Goal: Task Accomplishment & Management: Complete application form

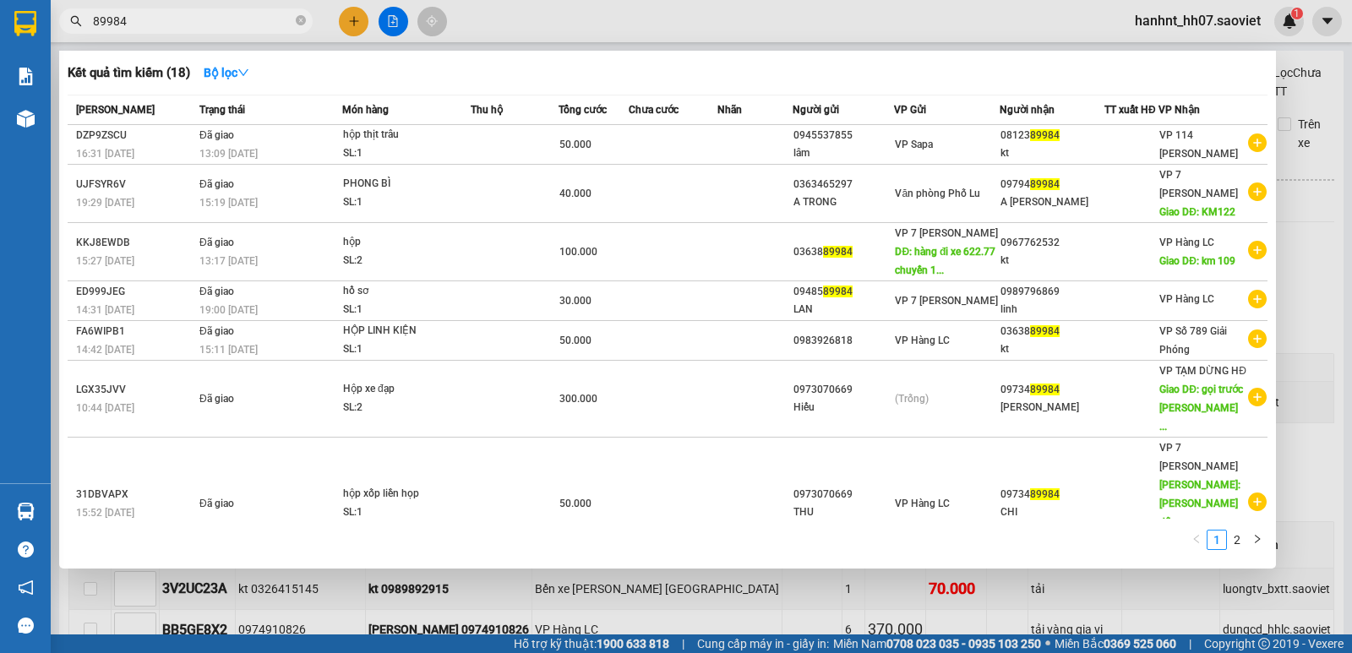
scroll to position [205, 0]
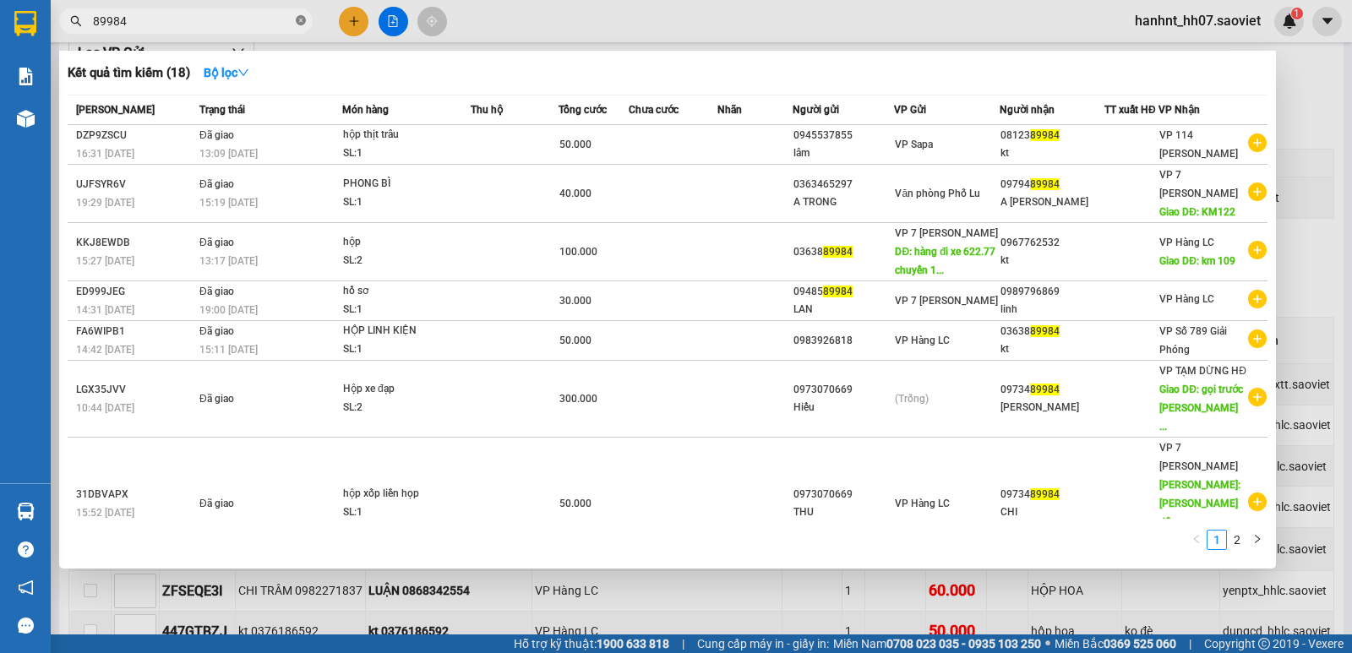
click at [299, 18] on icon "close-circle" at bounding box center [301, 20] width 10 height 10
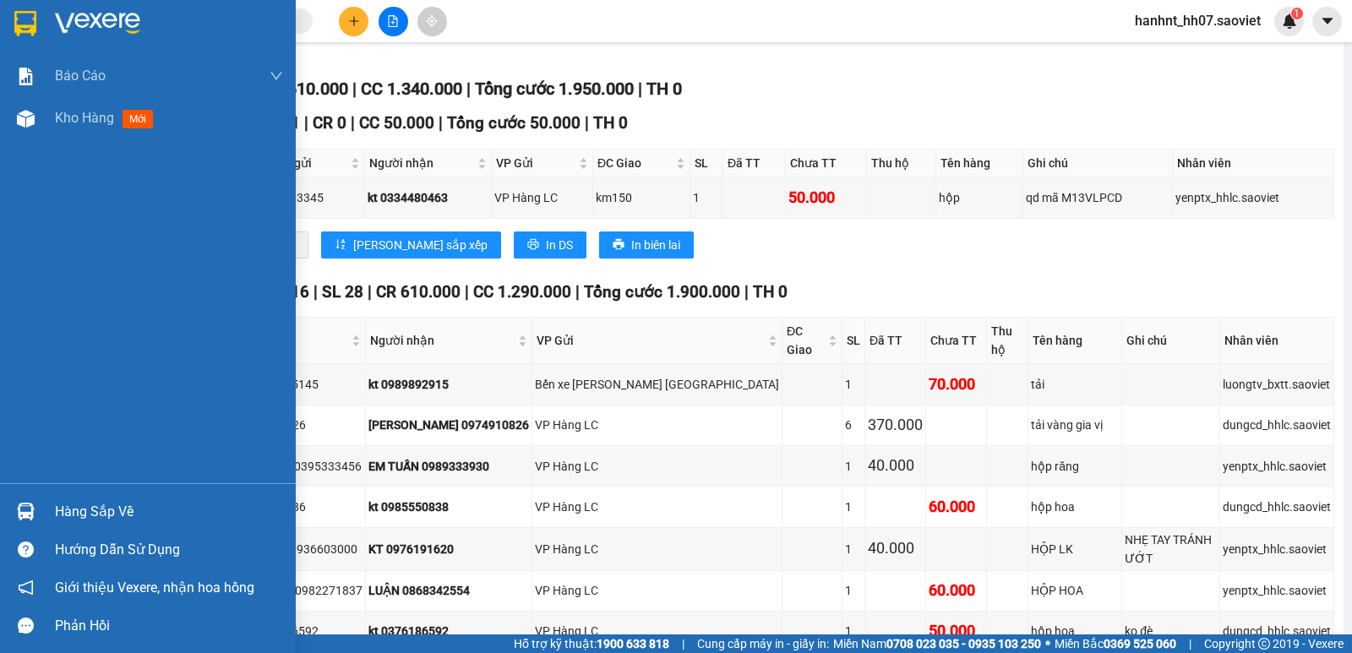
click at [88, 516] on div "Hàng sắp về" at bounding box center [169, 511] width 228 height 25
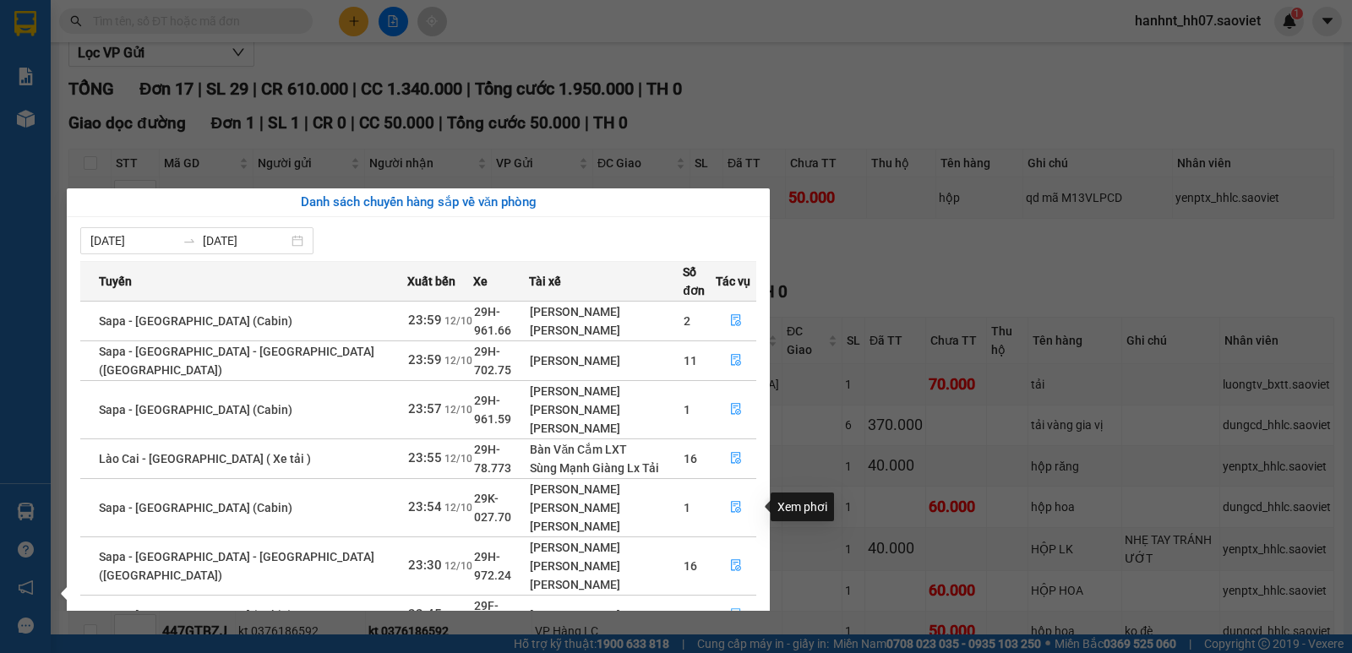
click at [730, 608] on icon "file-done" at bounding box center [736, 614] width 12 height 12
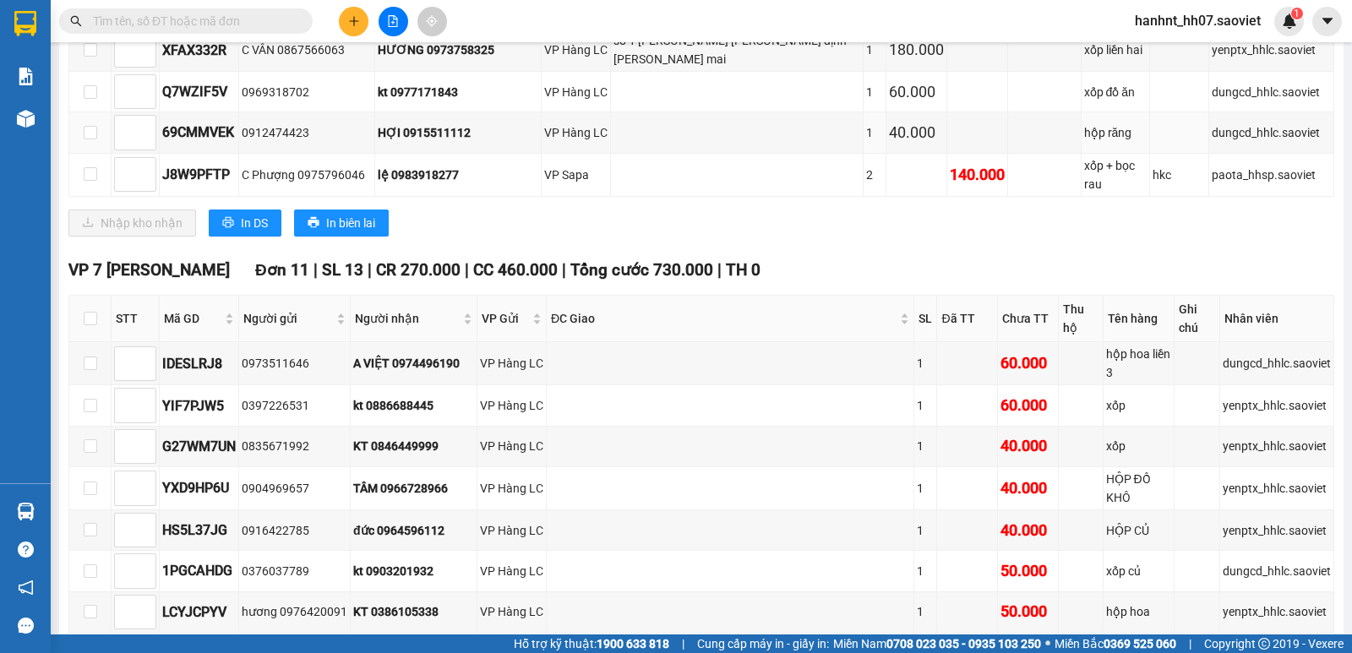
scroll to position [1163, 0]
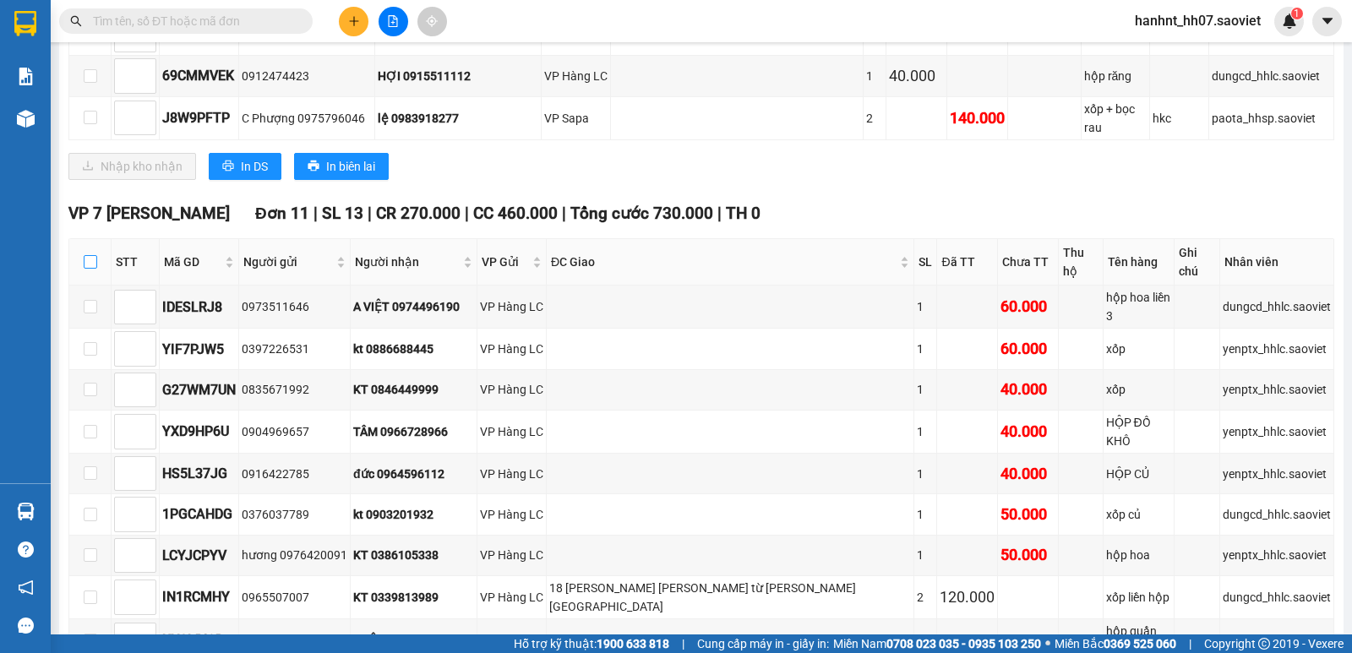
click at [86, 255] on input "checkbox" at bounding box center [91, 262] width 14 height 14
checkbox input "true"
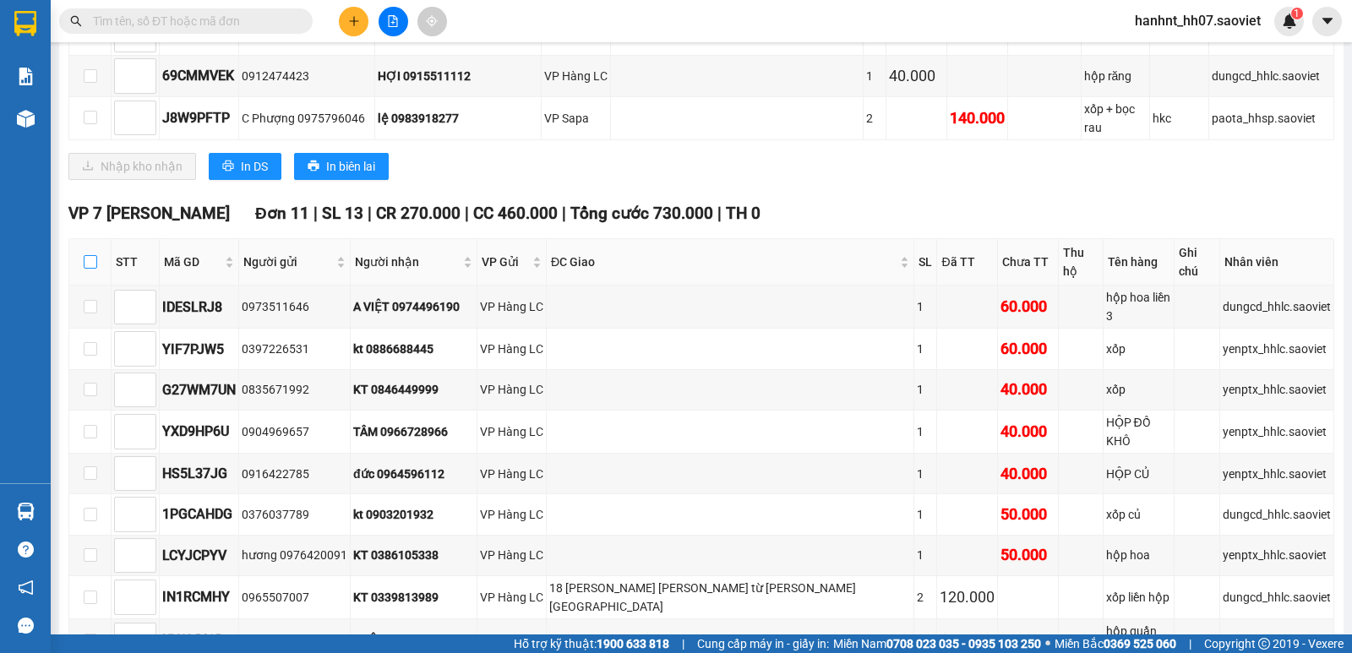
checkbox input "true"
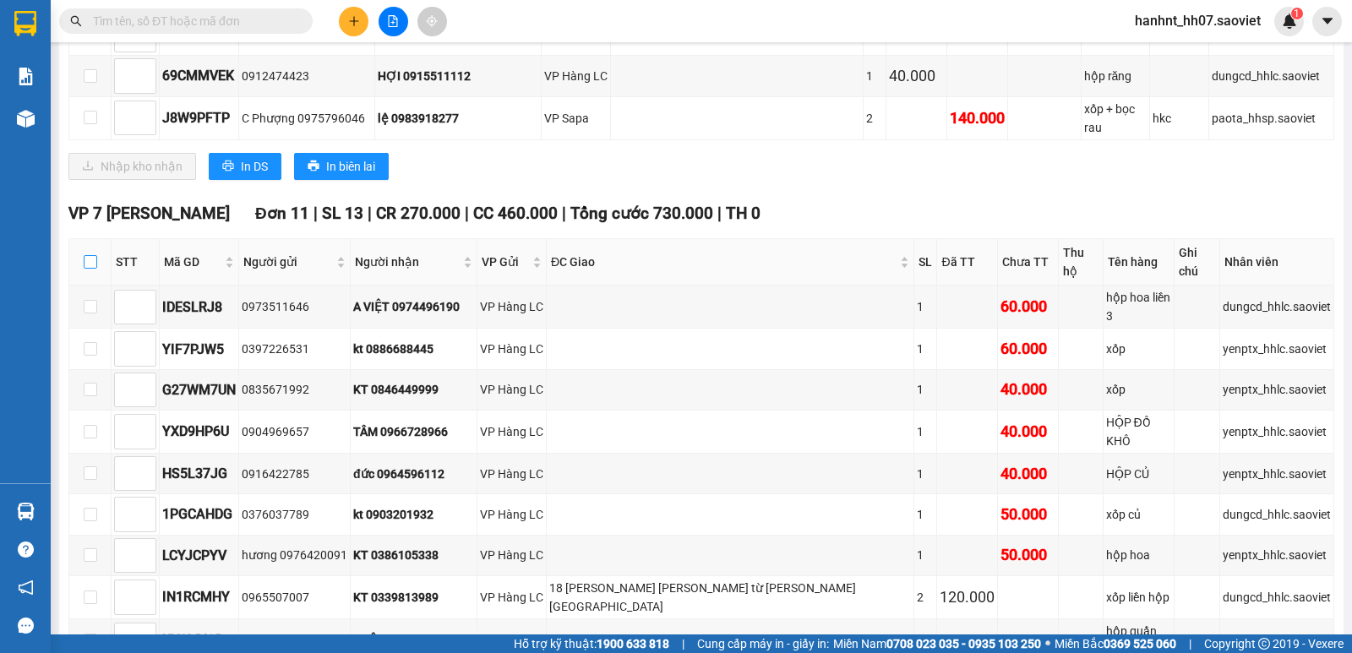
checkbox input "true"
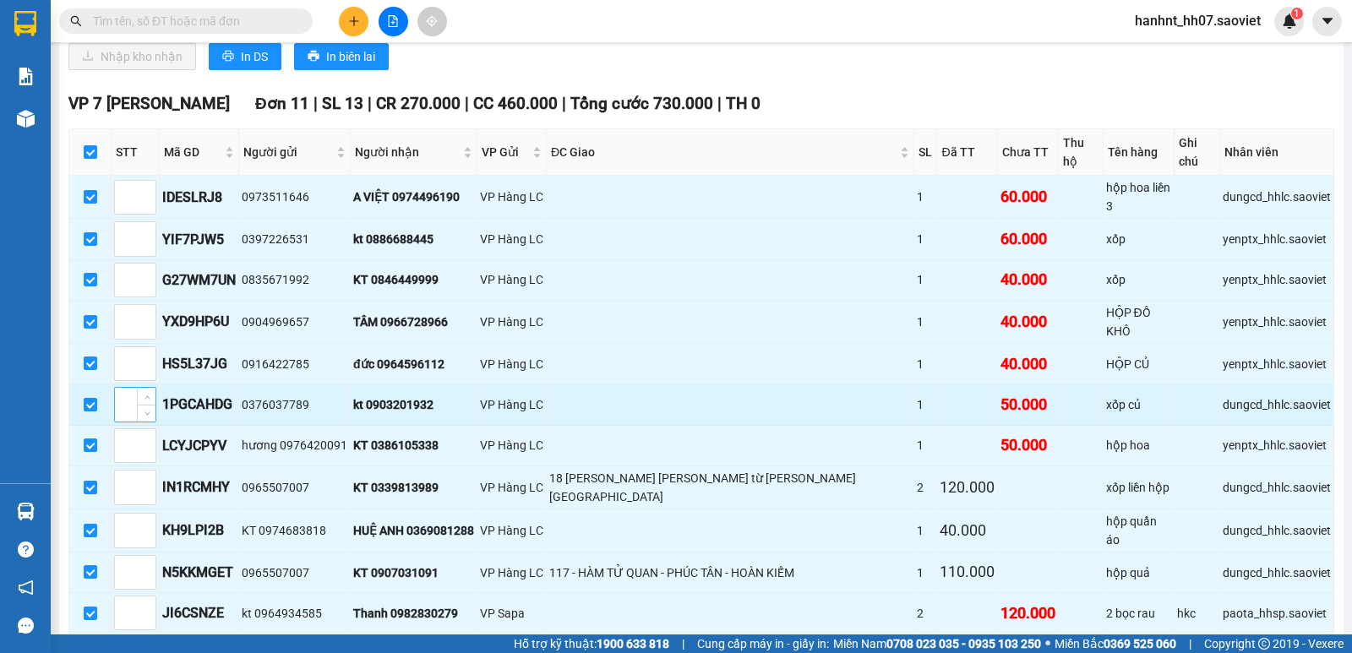
scroll to position [1303, 0]
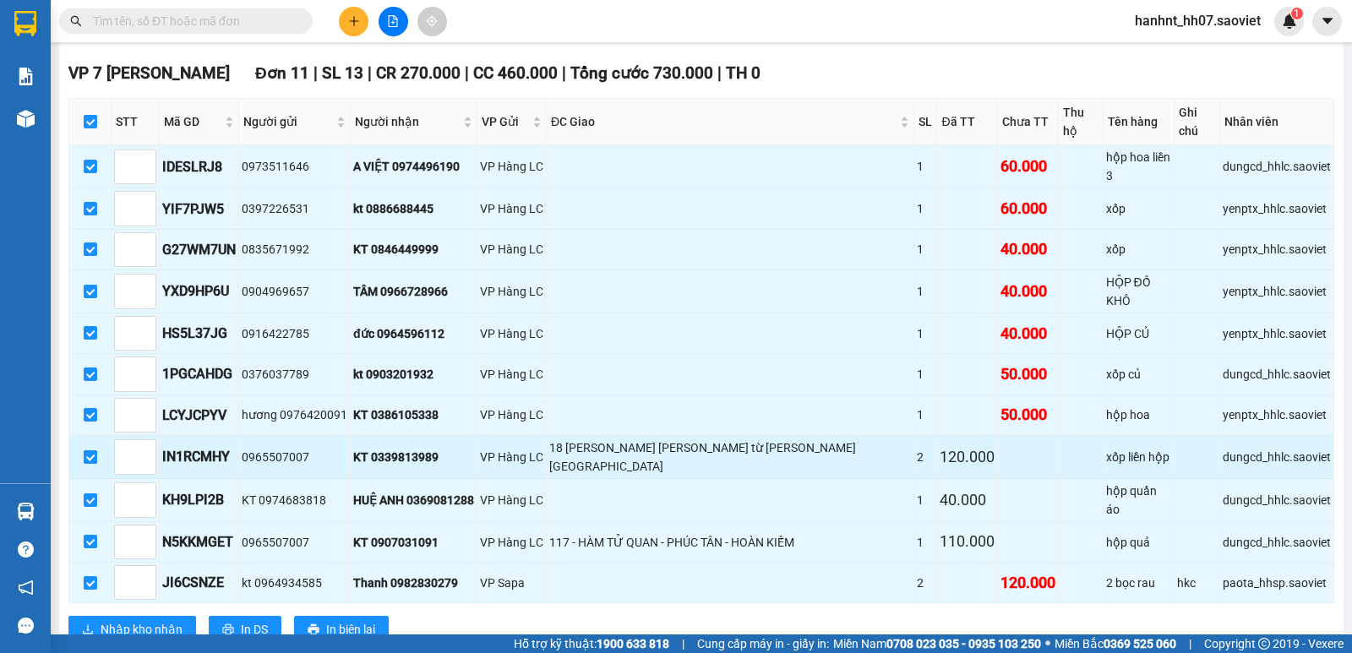
click at [95, 450] on input "checkbox" at bounding box center [91, 457] width 14 height 14
checkbox input "false"
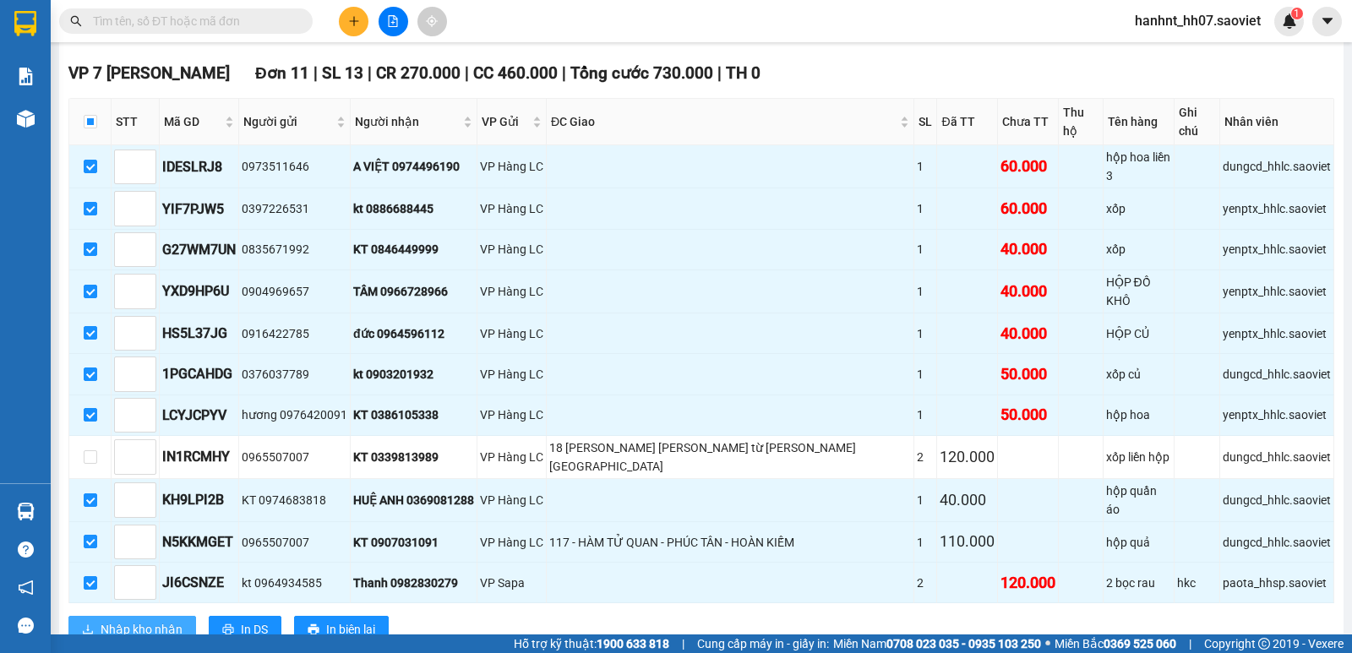
click at [104, 620] on span "Nhập kho nhận" at bounding box center [142, 629] width 82 height 19
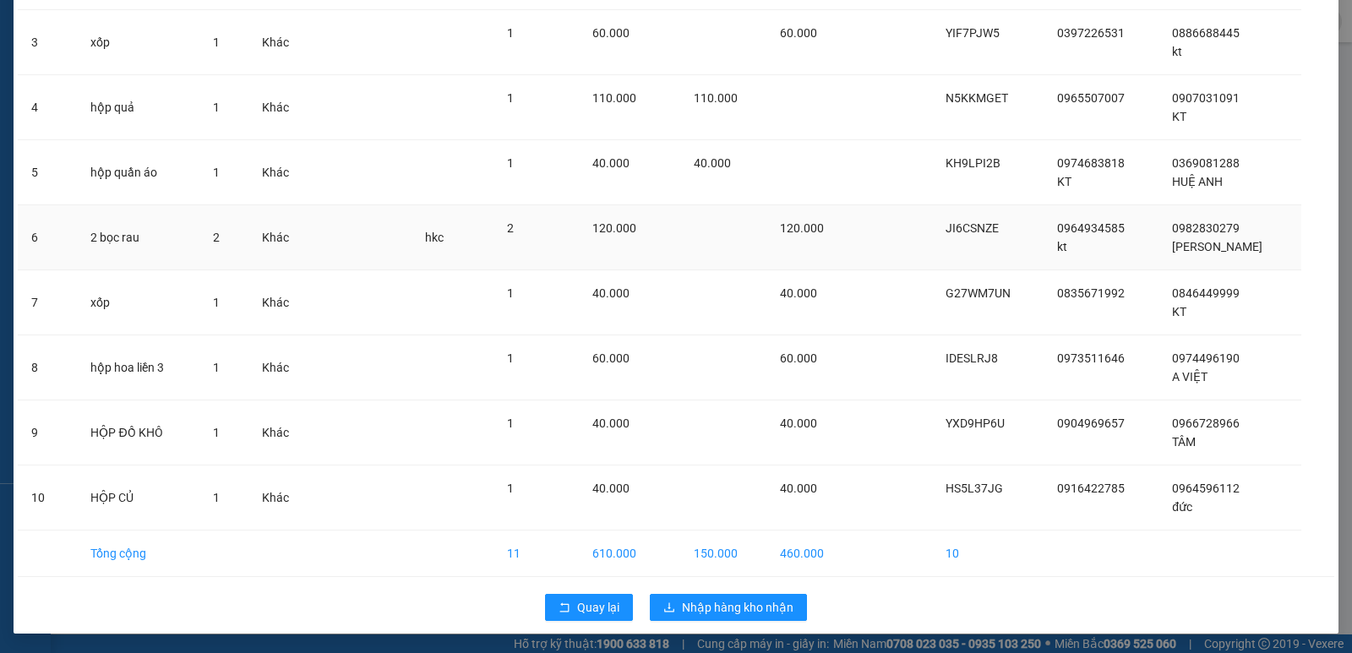
scroll to position [263, 0]
click at [668, 603] on icon "download" at bounding box center [669, 607] width 12 height 12
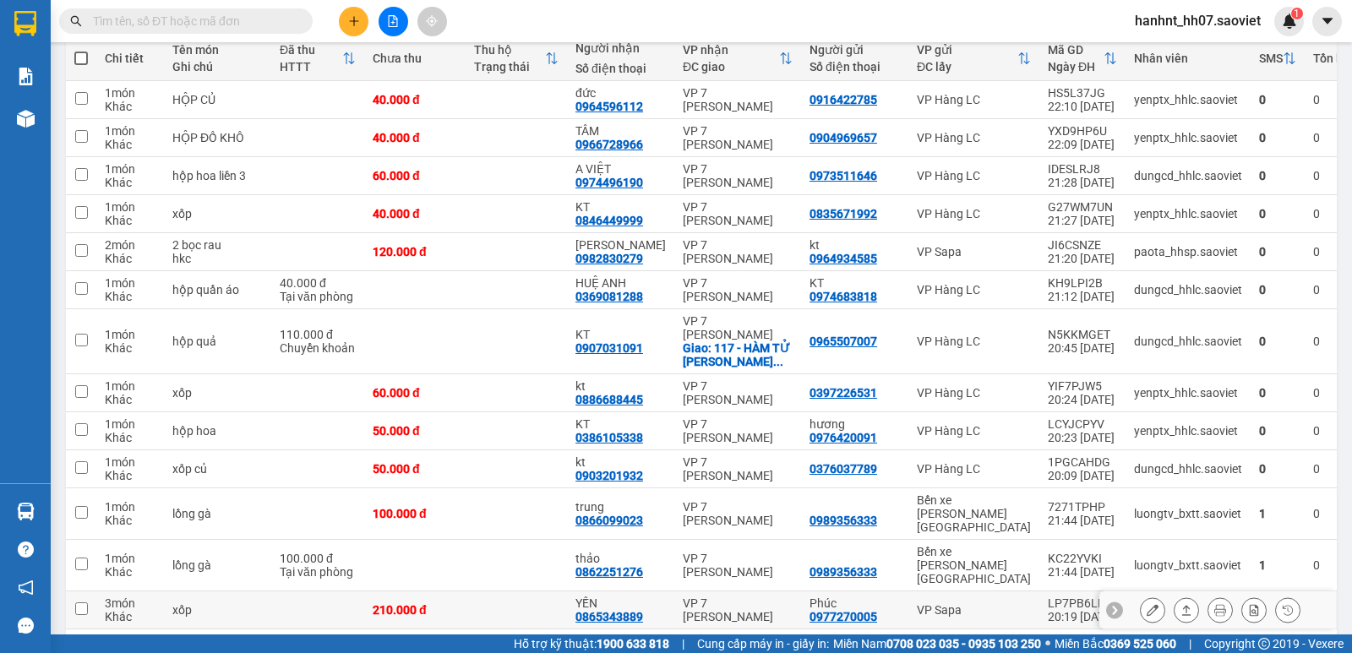
scroll to position [226, 0]
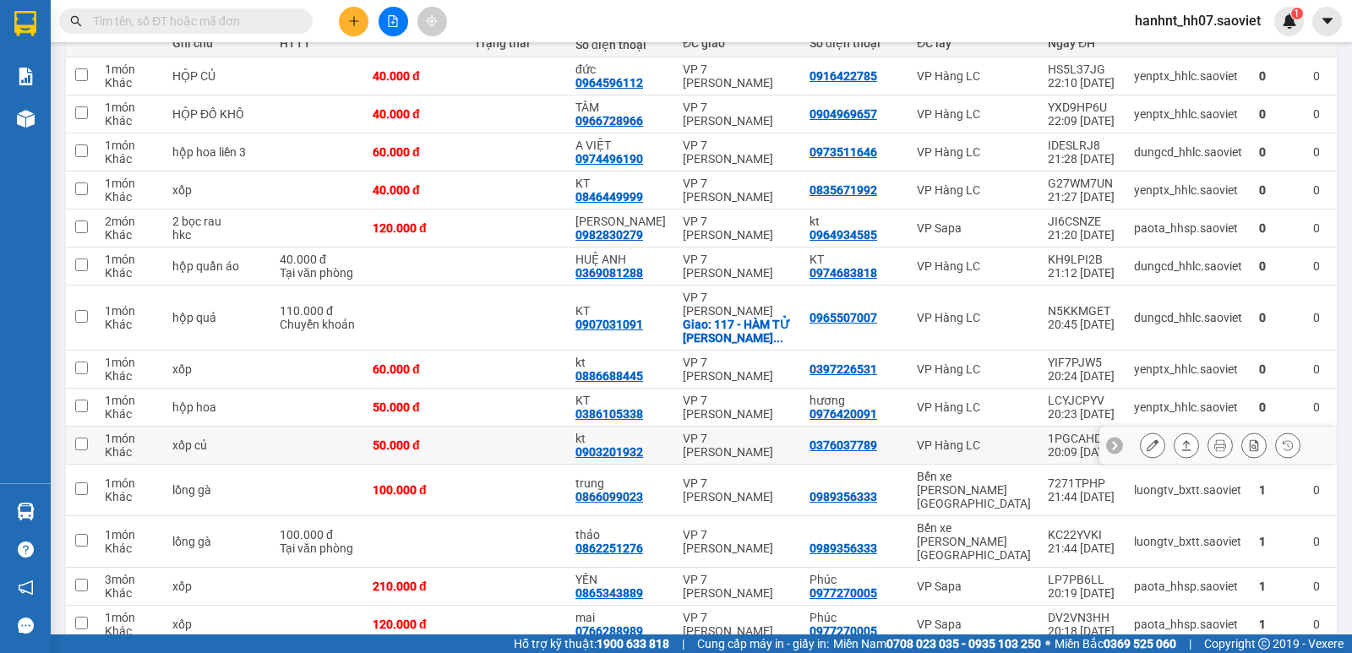
click at [122, 445] on div "Khác" at bounding box center [130, 452] width 51 height 14
checkbox input "true"
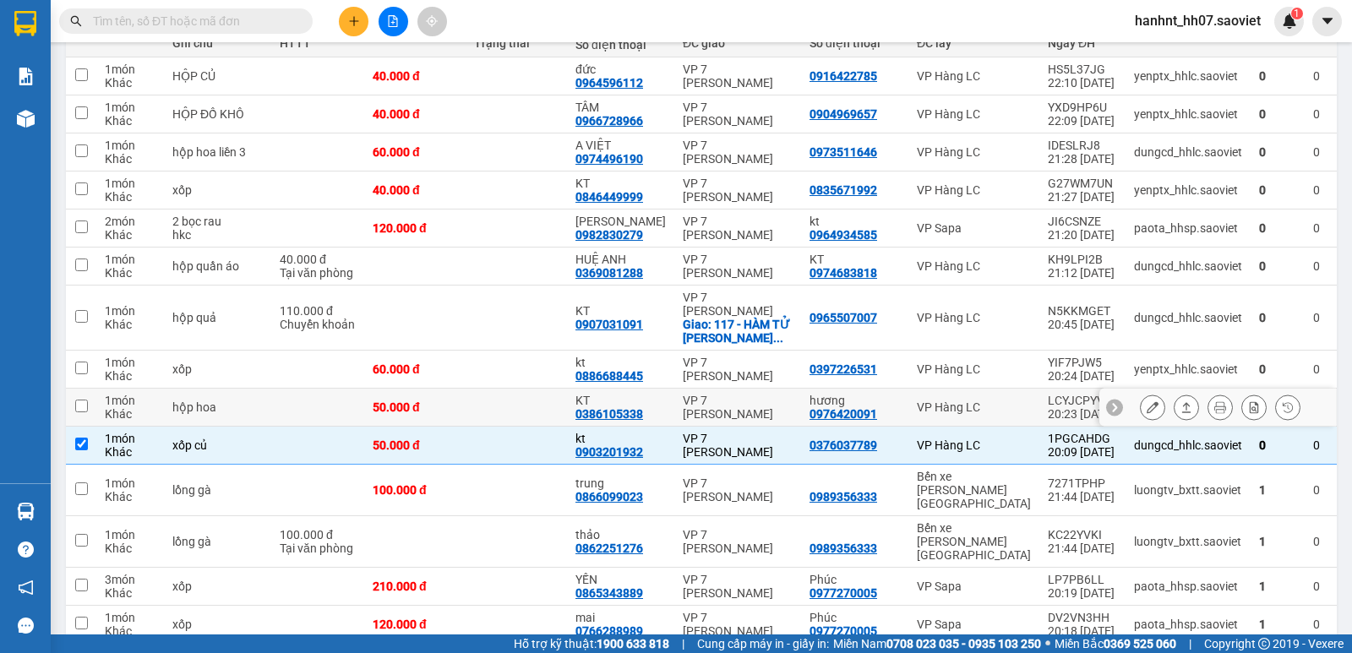
click at [105, 407] on div "Khác" at bounding box center [130, 414] width 51 height 14
checkbox input "true"
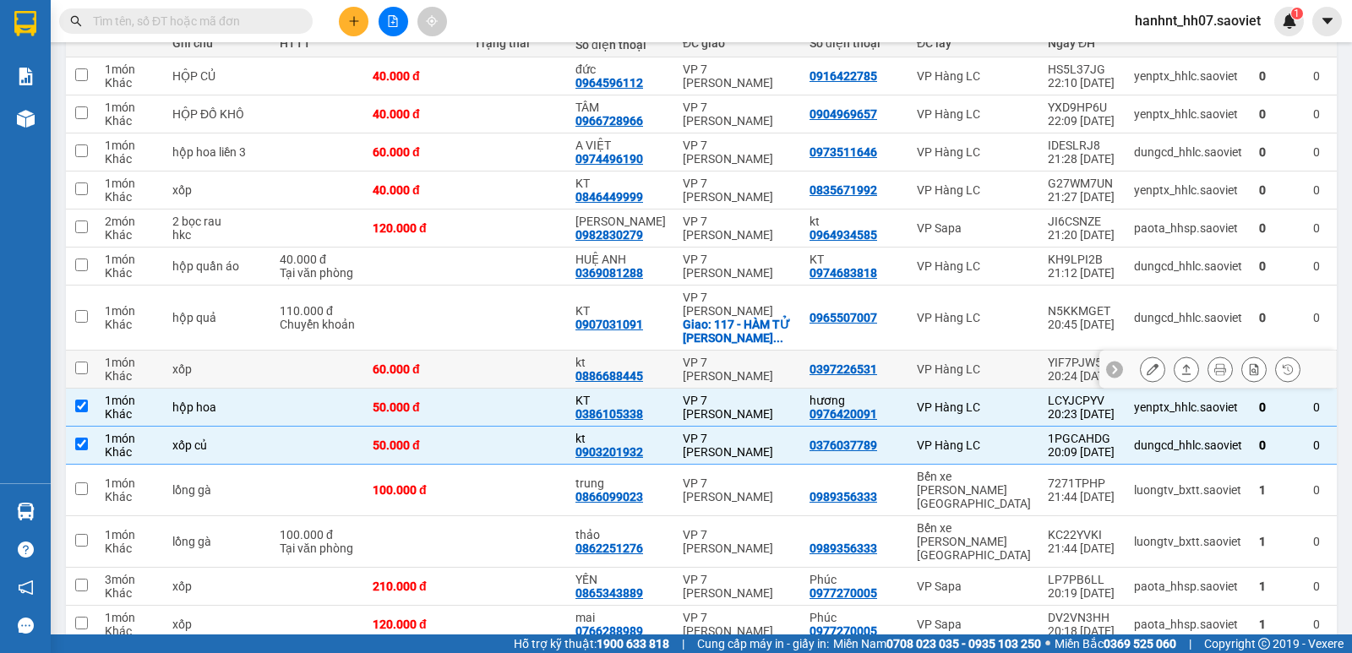
click at [112, 369] on div "Khác" at bounding box center [130, 376] width 51 height 14
checkbox input "true"
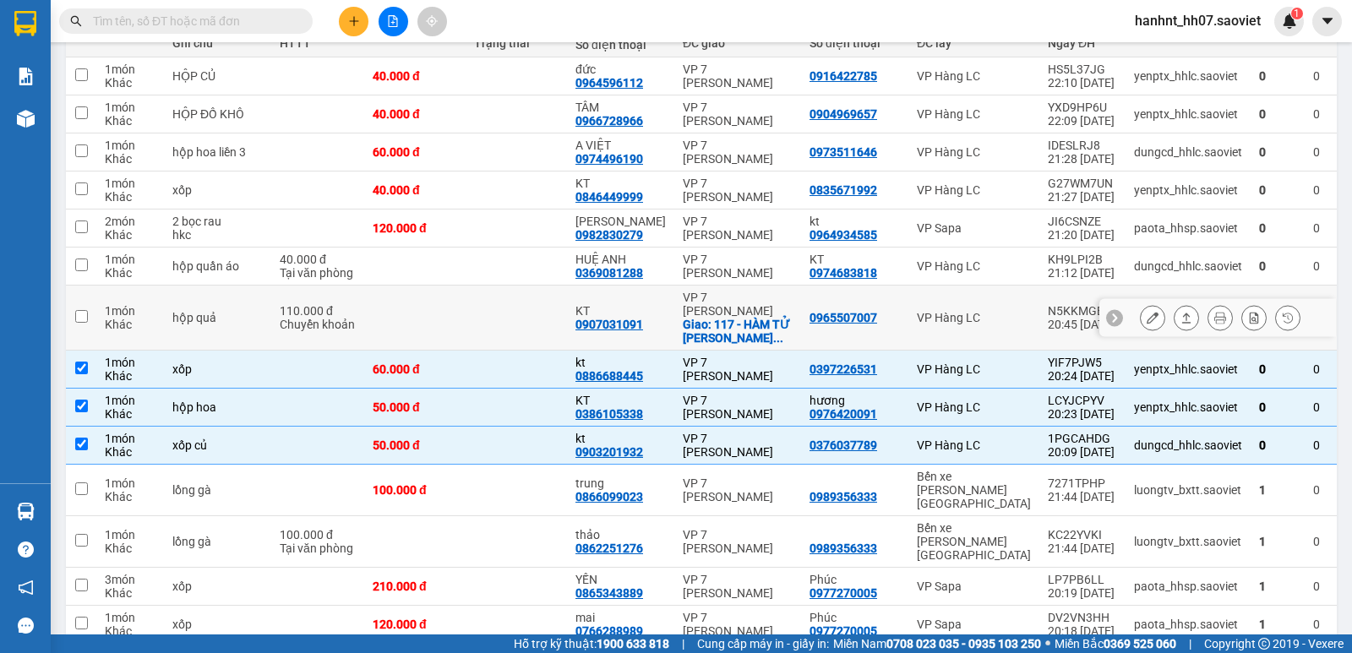
click at [117, 319] on div "Khác" at bounding box center [130, 325] width 51 height 14
checkbox input "true"
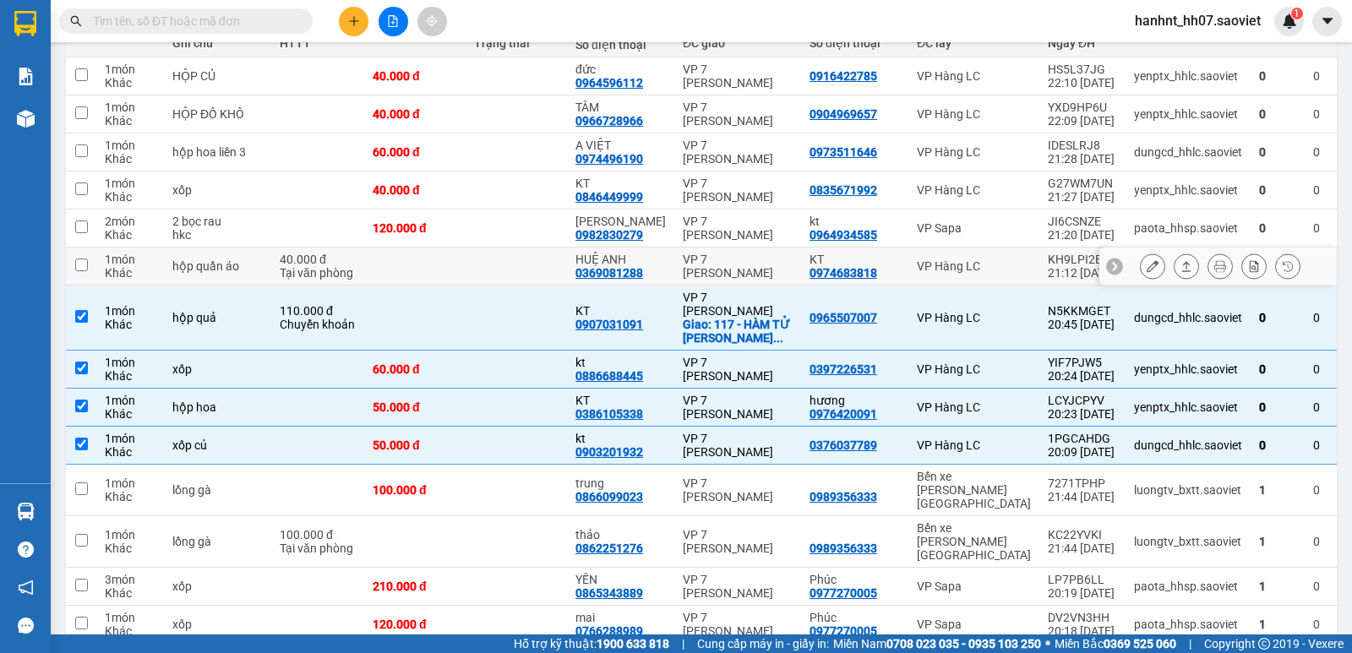
click at [134, 256] on div "1 món" at bounding box center [130, 260] width 51 height 14
checkbox input "true"
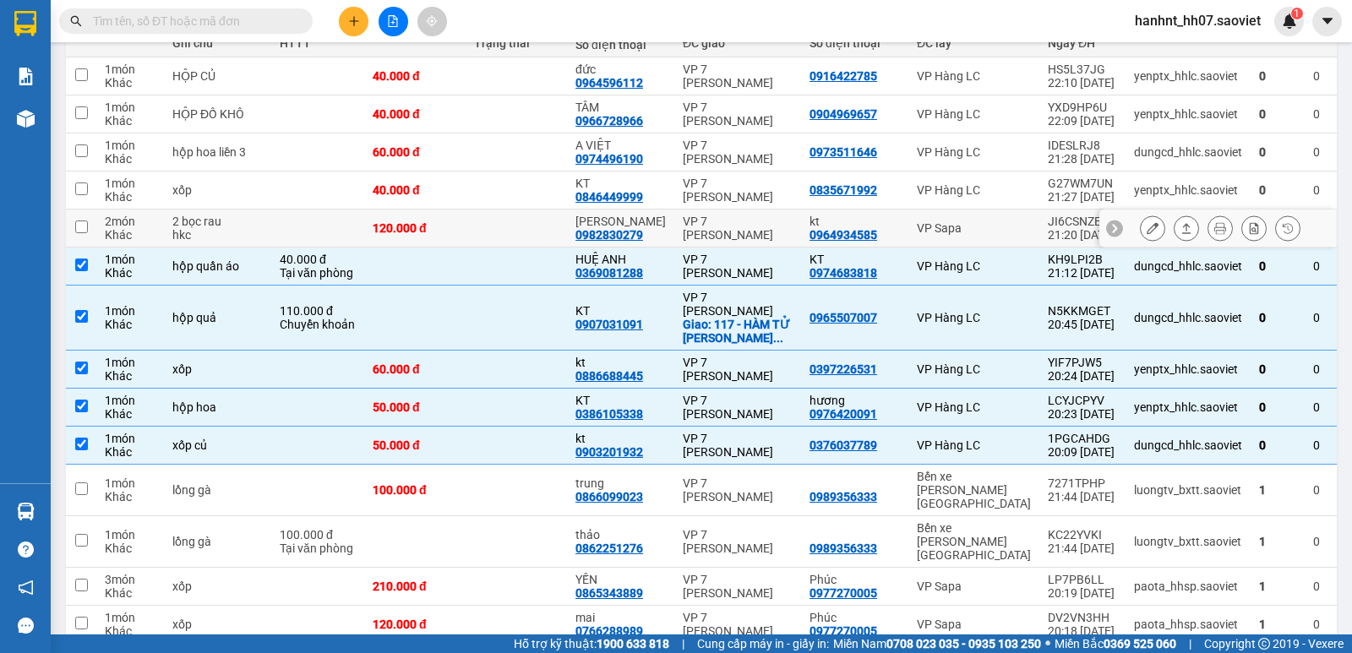
click at [128, 226] on div "2 món" at bounding box center [130, 222] width 51 height 14
checkbox input "true"
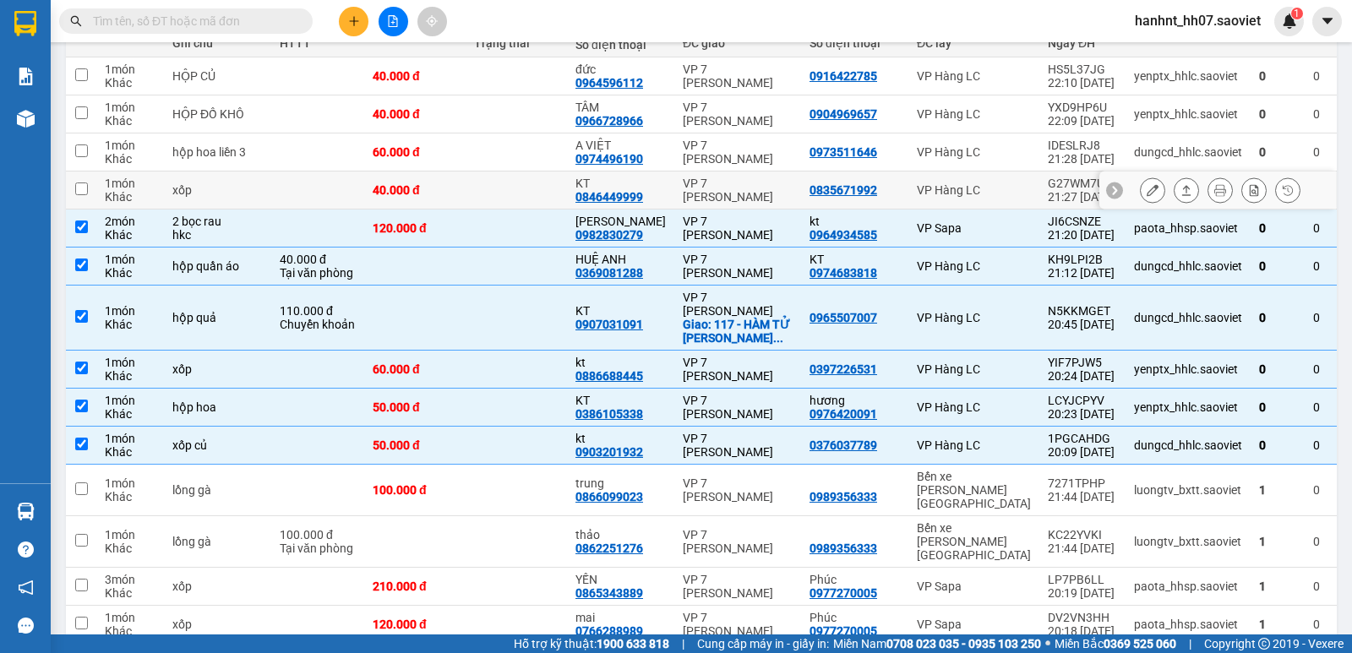
click at [121, 183] on div "1 món" at bounding box center [130, 184] width 51 height 14
checkbox input "true"
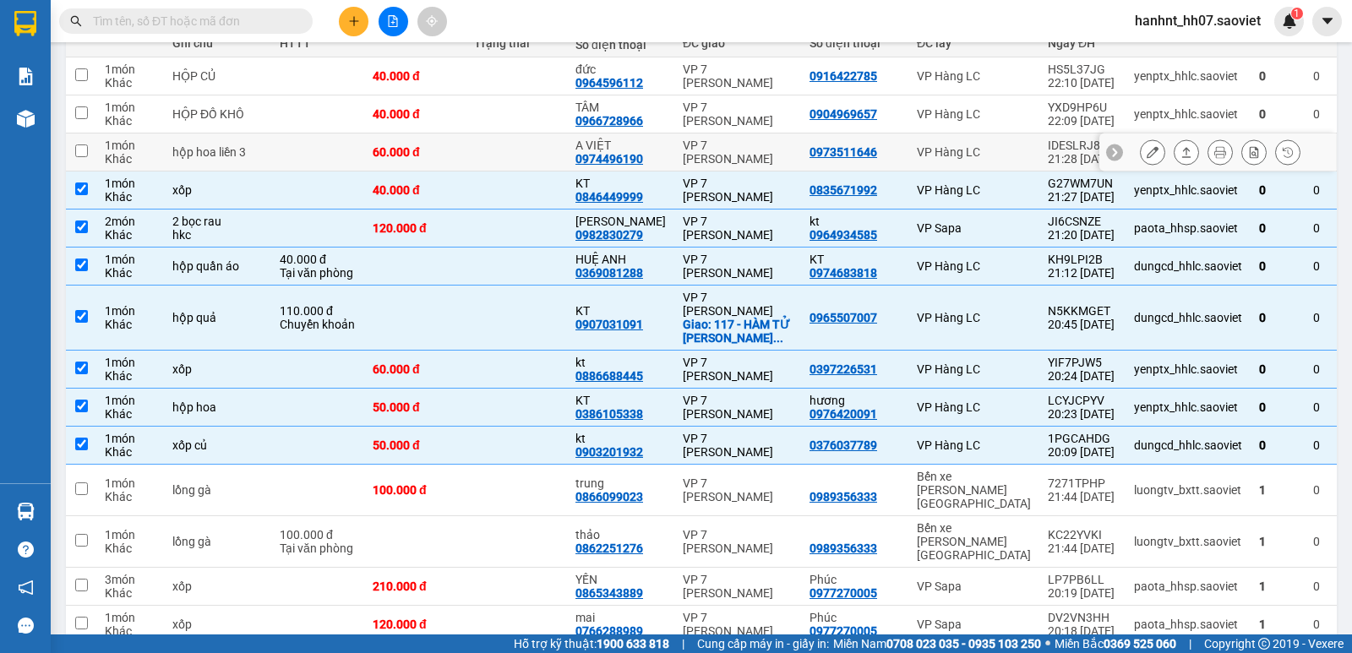
drag, startPoint x: 121, startPoint y: 144, endPoint x: 128, endPoint y: 99, distance: 45.3
click at [122, 141] on div "1 món" at bounding box center [130, 146] width 51 height 14
checkbox input "true"
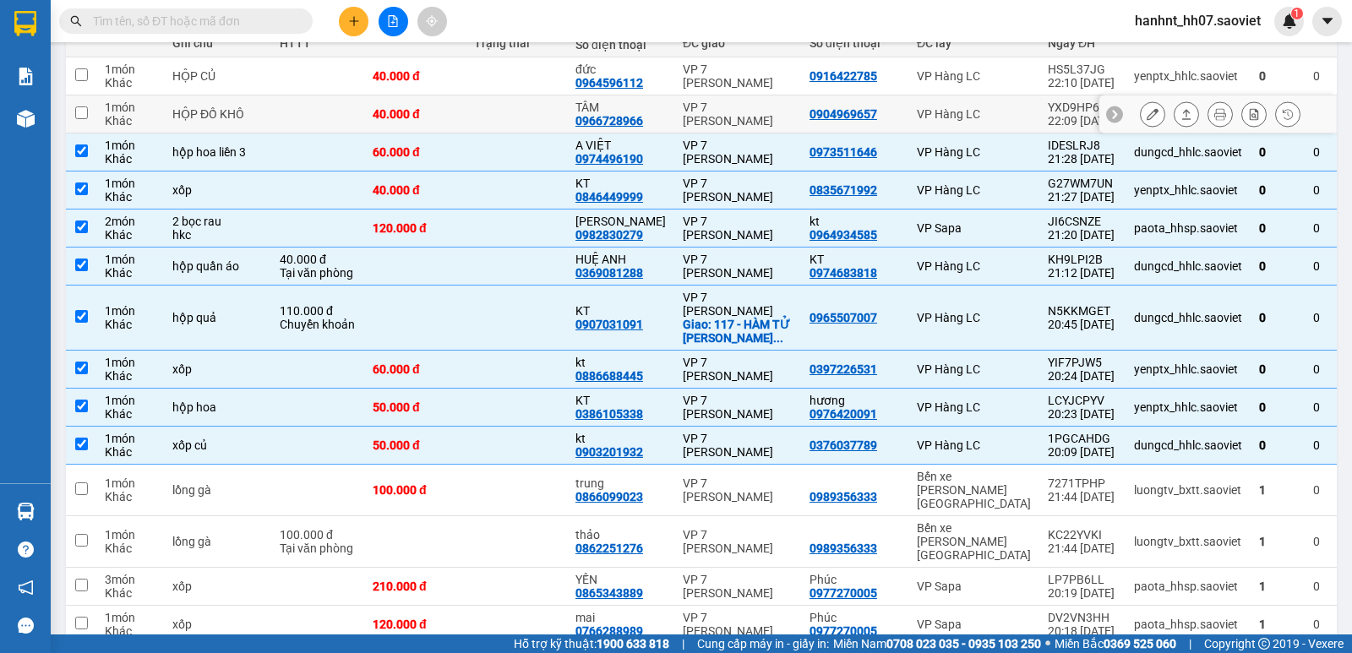
click at [128, 96] on td "1 món Khác" at bounding box center [130, 114] width 68 height 38
checkbox input "true"
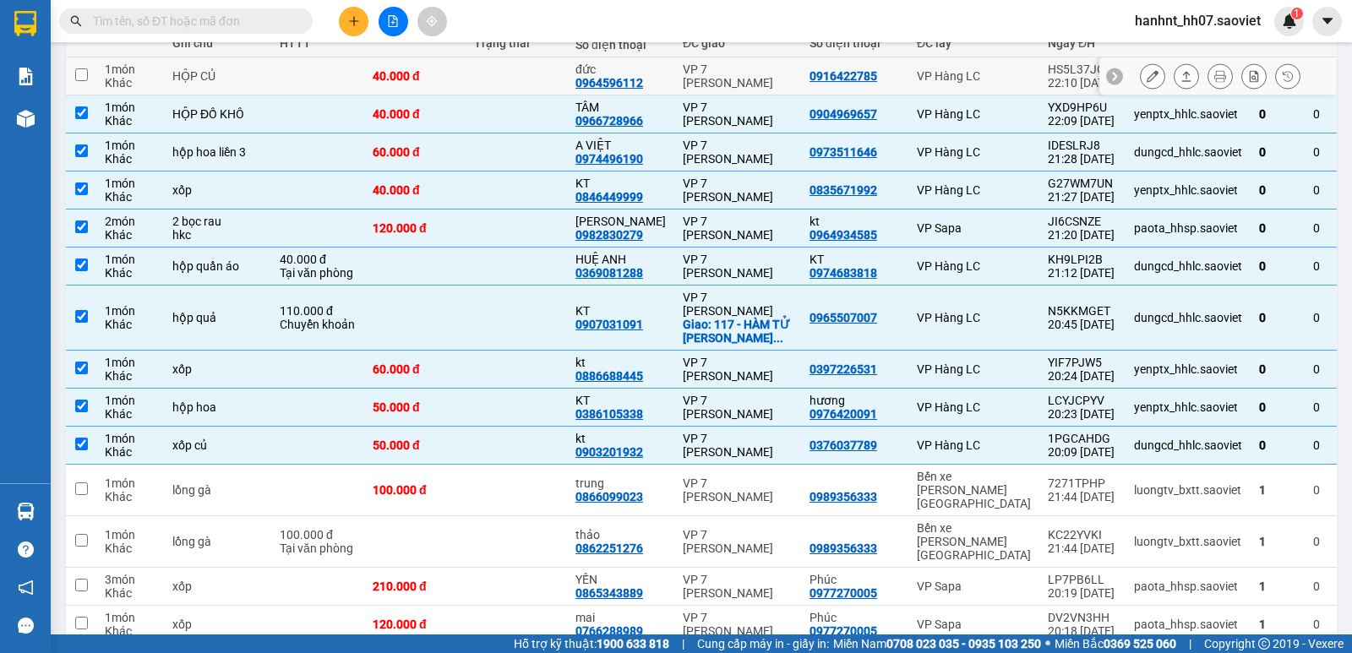
click at [130, 78] on div "Khác" at bounding box center [130, 83] width 51 height 14
checkbox input "true"
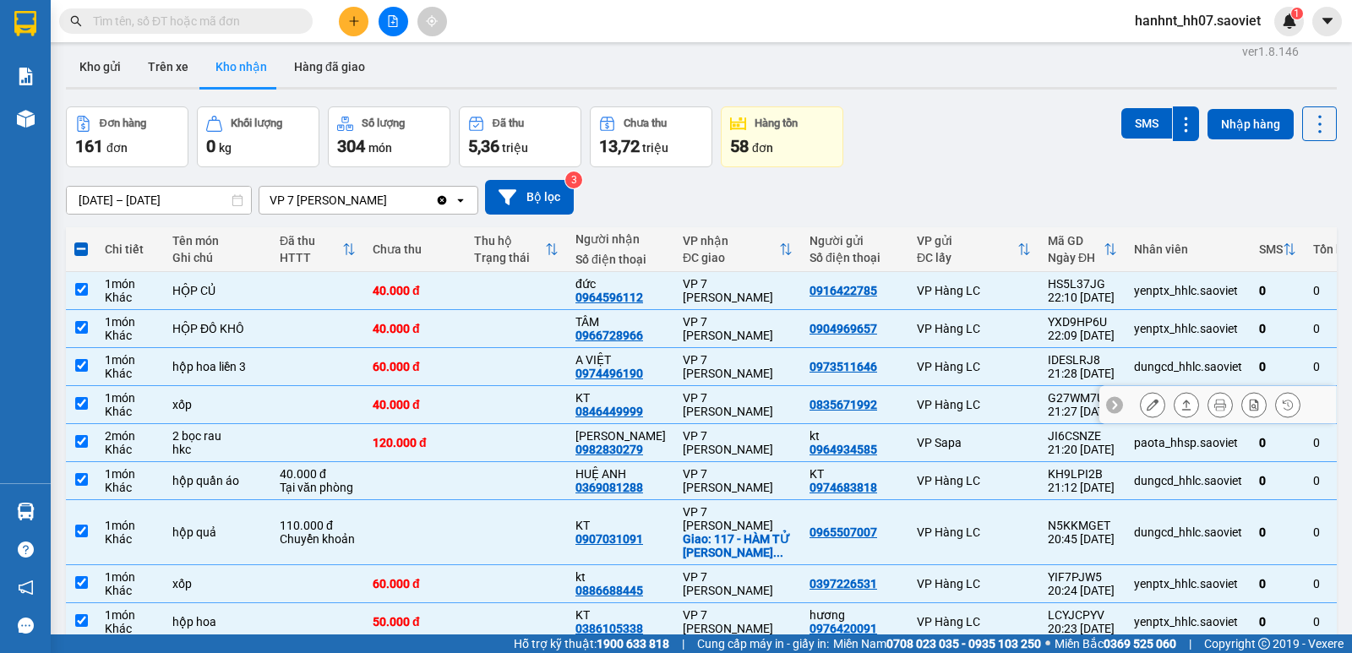
scroll to position [0, 0]
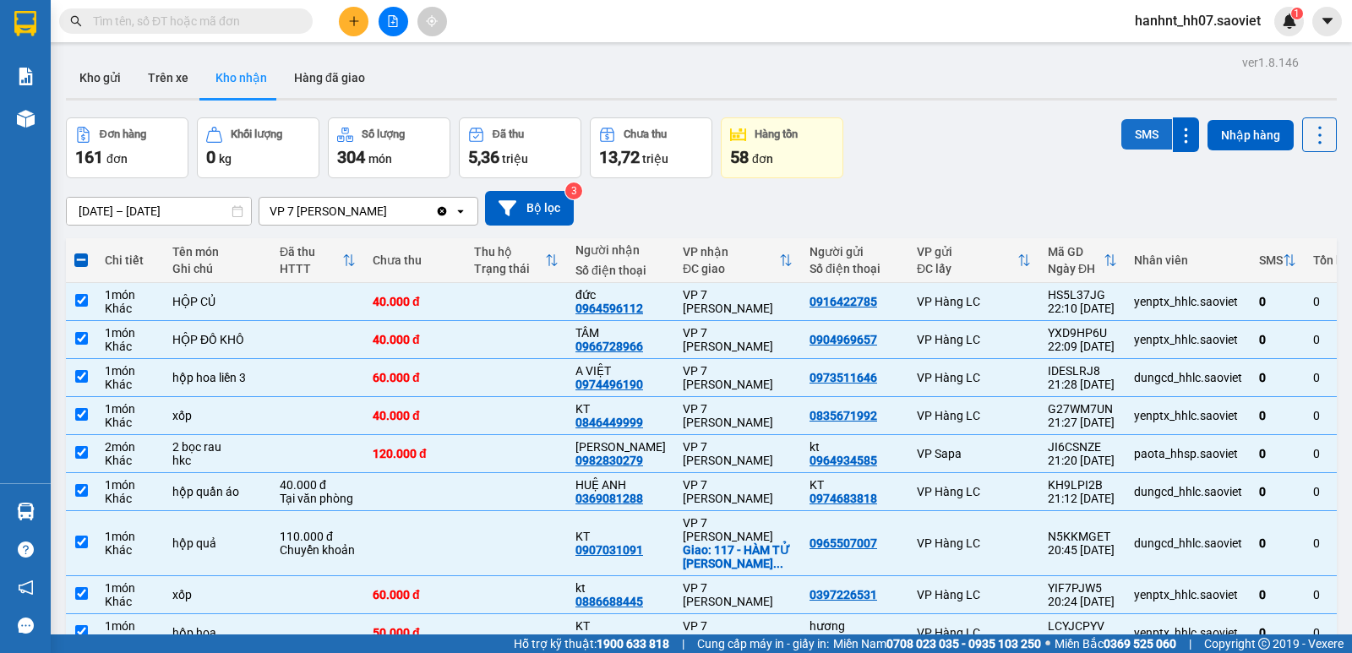
click at [1121, 128] on button "SMS" at bounding box center [1146, 134] width 51 height 30
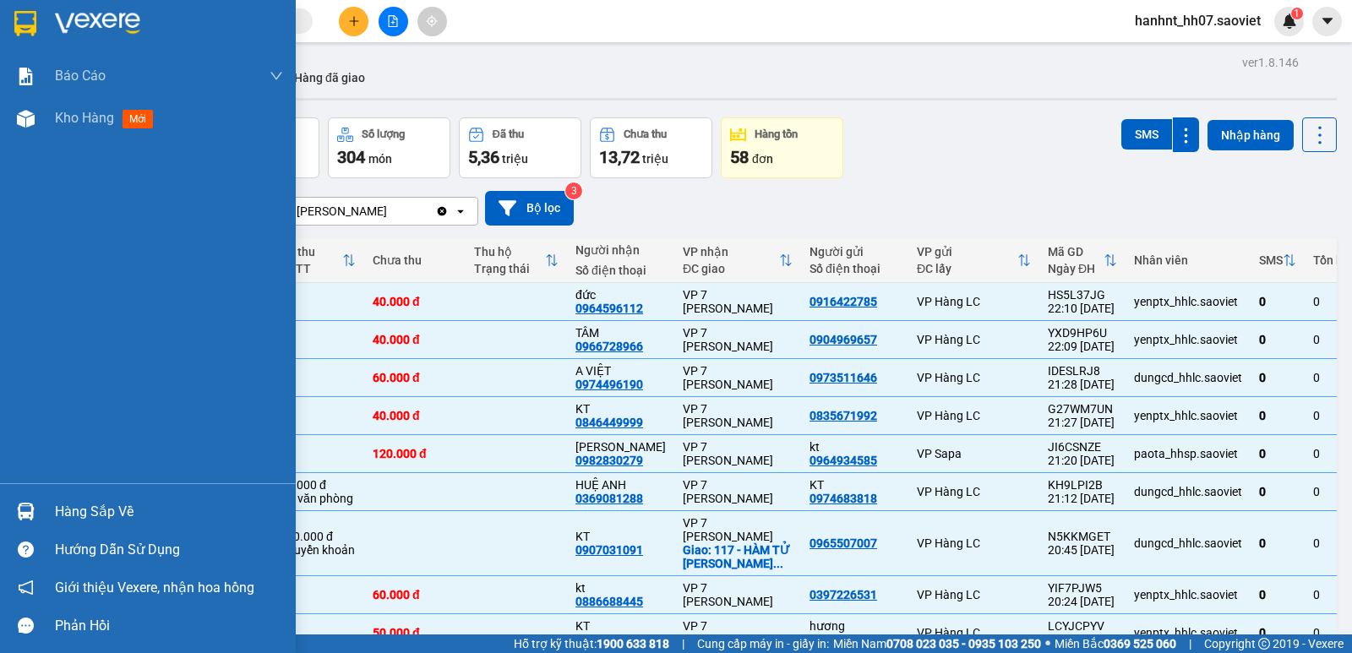
click at [77, 512] on div "Hàng sắp về" at bounding box center [169, 511] width 228 height 25
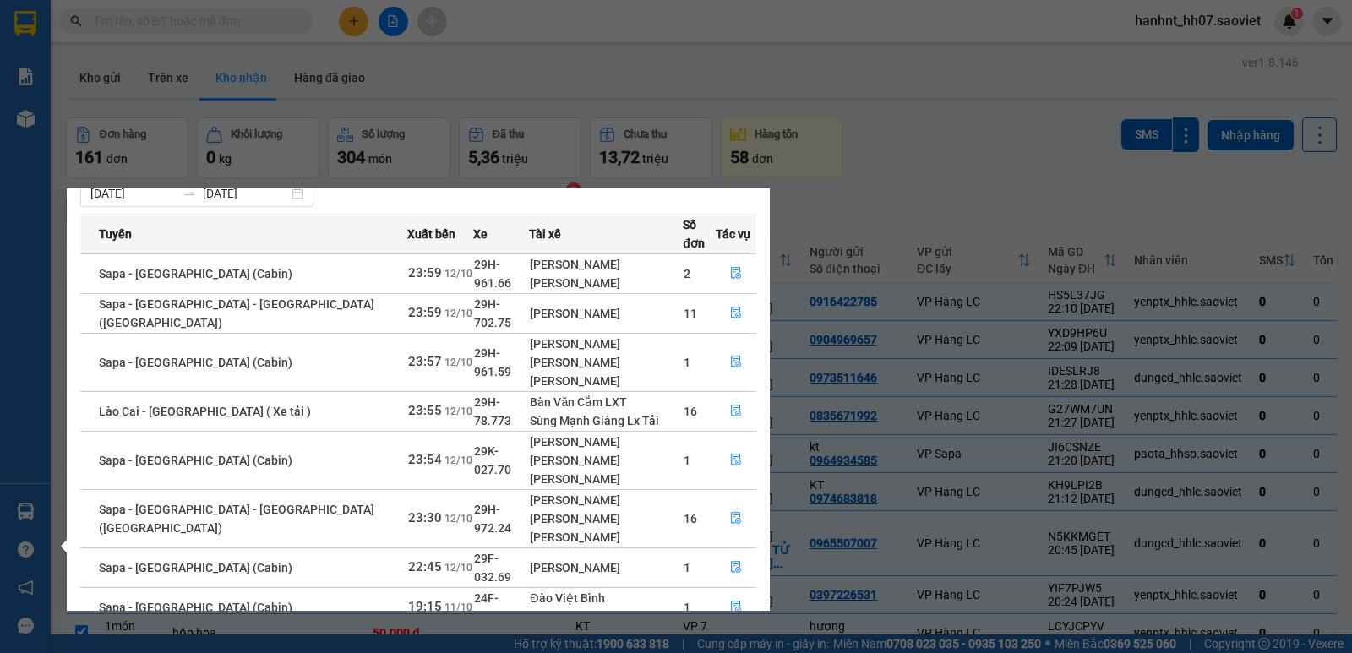
scroll to position [55, 0]
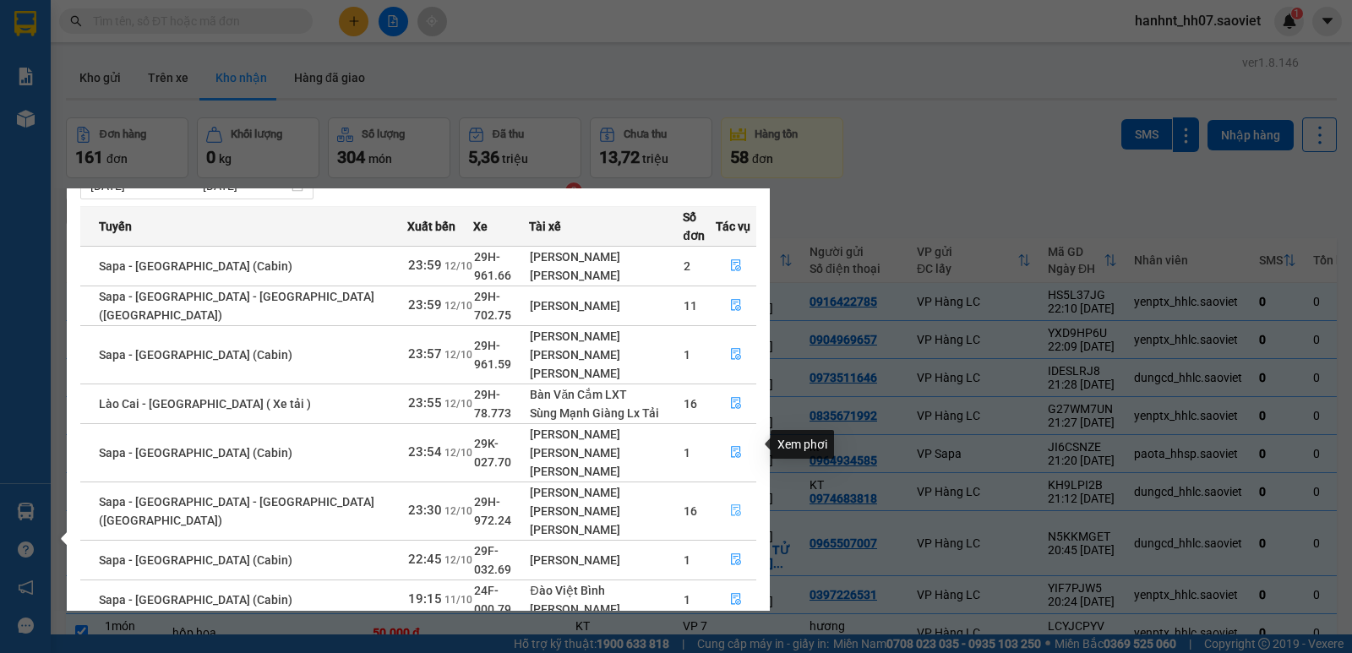
click at [732, 505] on icon "file-done" at bounding box center [736, 511] width 12 height 12
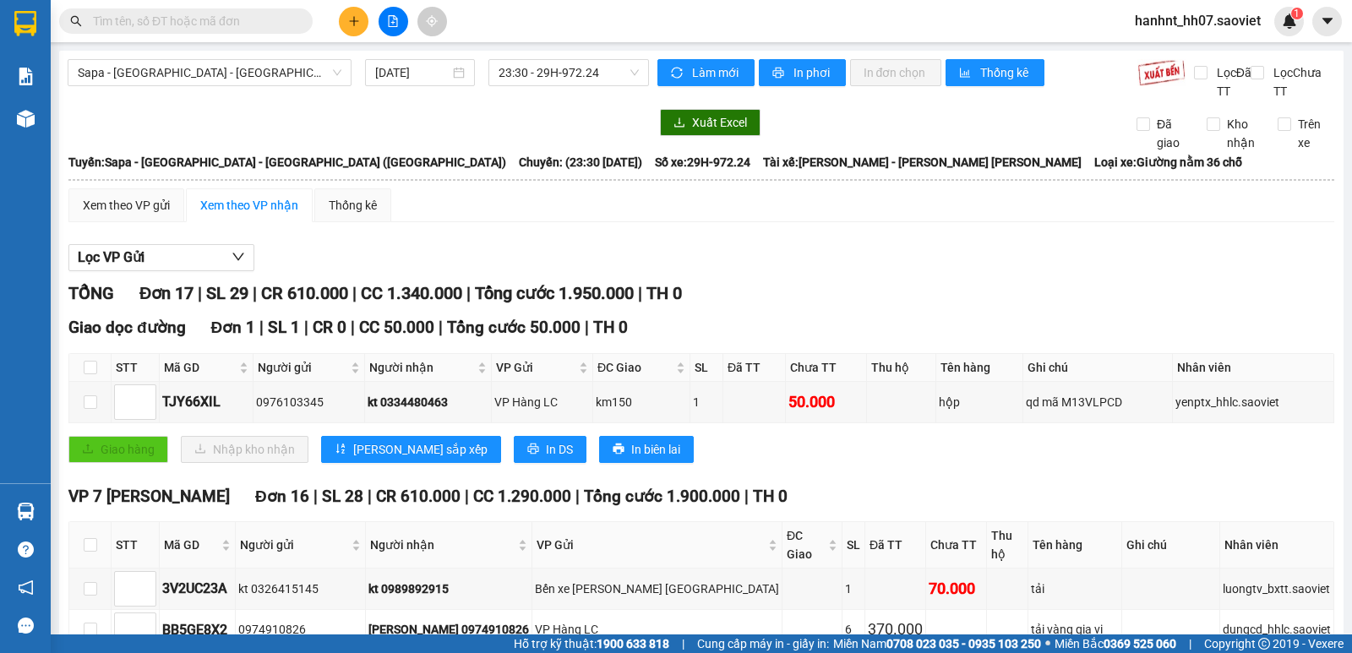
click at [205, 18] on input "text" at bounding box center [192, 21] width 199 height 19
type input "8"
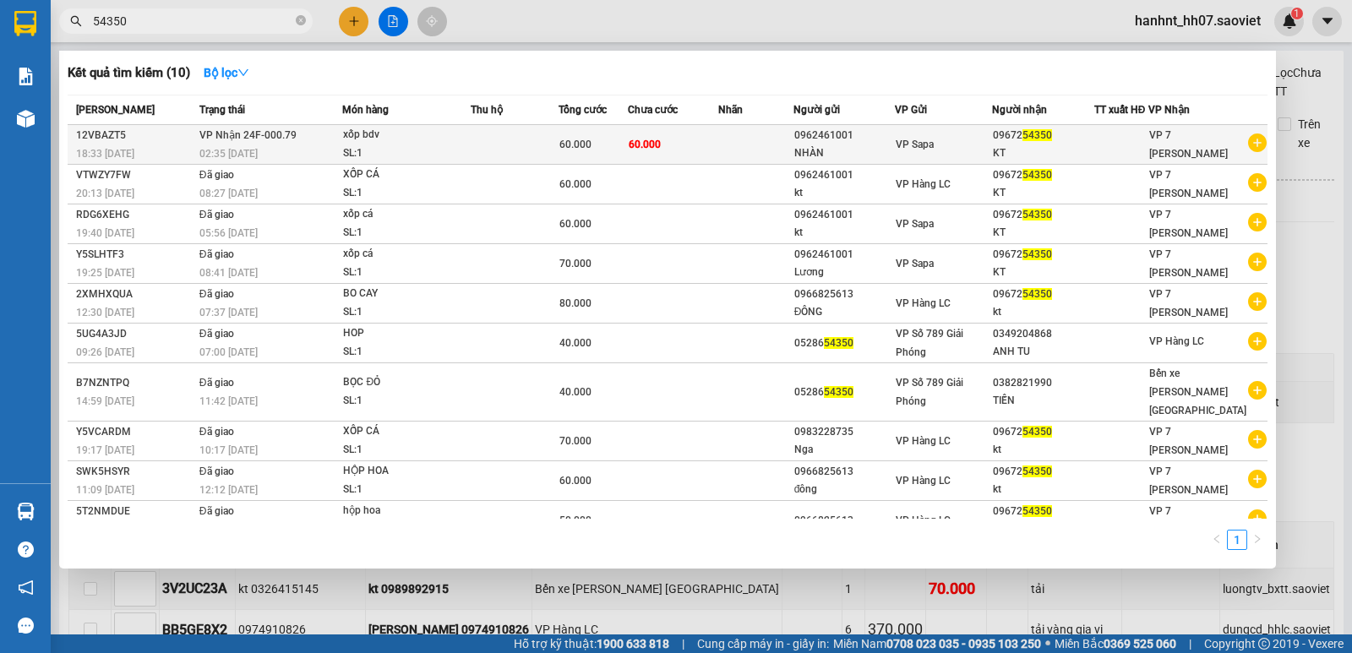
type input "54350"
click at [417, 144] on div "xốp bdv" at bounding box center [406, 135] width 127 height 19
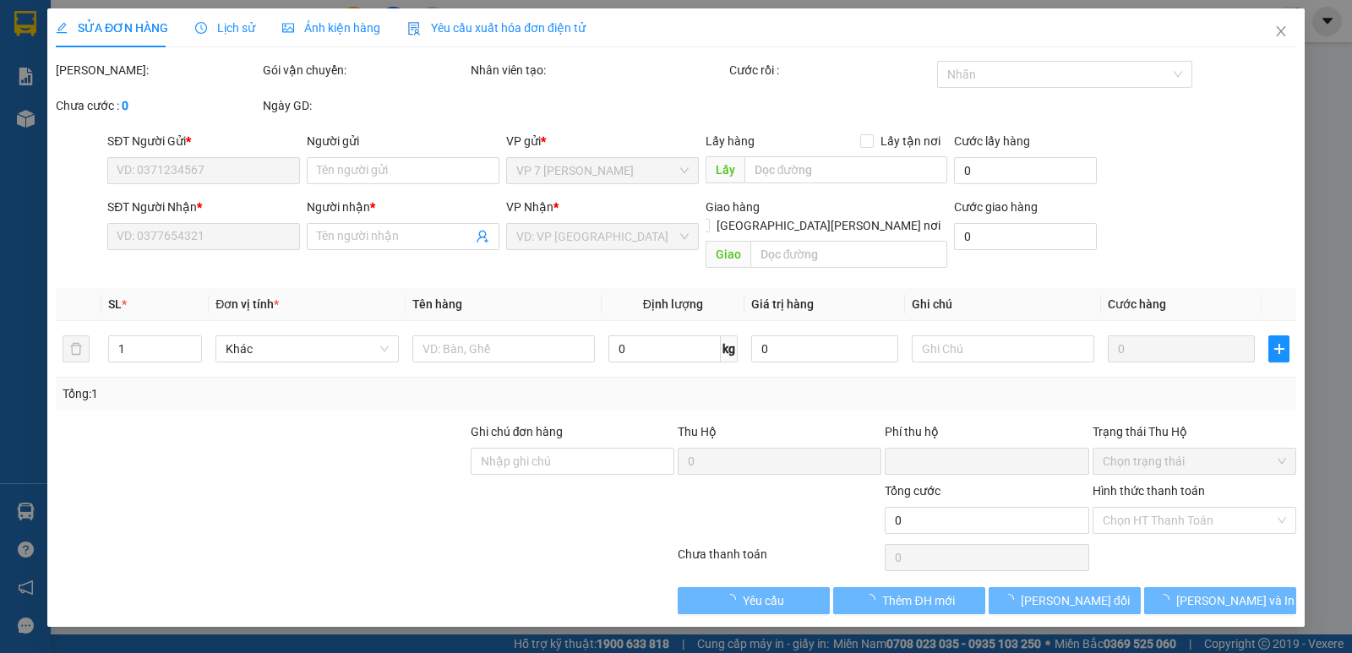
type input "0962461001"
type input "NHÀN"
type input "0967254350"
type input "KT"
type input "0"
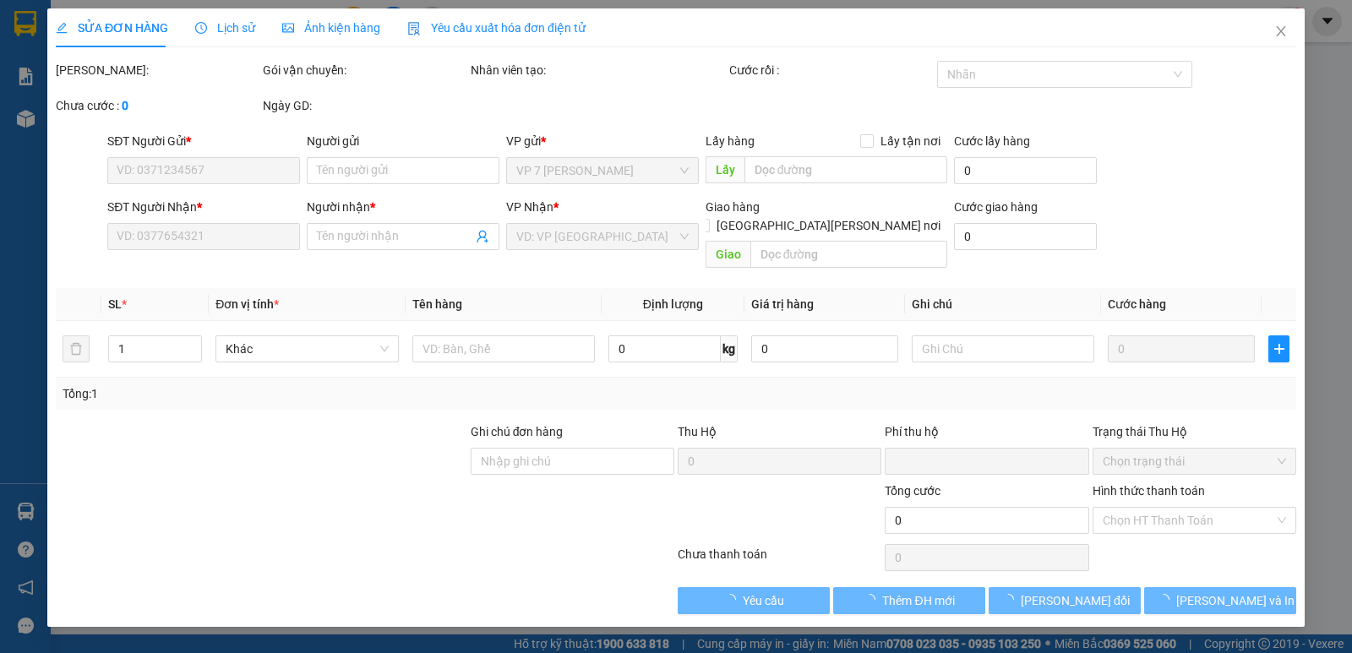
type input "60.000"
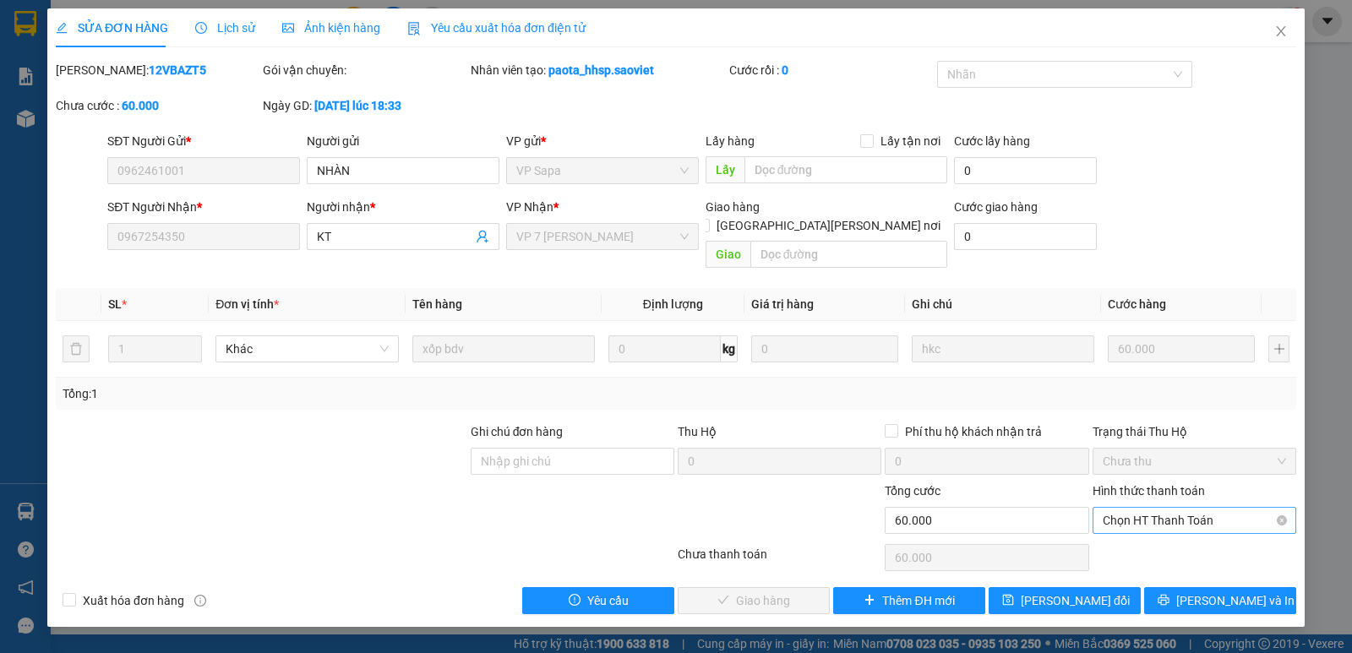
click at [1150, 508] on span "Chọn HT Thanh Toán" at bounding box center [1194, 520] width 183 height 25
click at [1144, 535] on div "Tại văn phòng" at bounding box center [1194, 536] width 183 height 19
type input "0"
click at [772, 592] on span "[PERSON_NAME] và [PERSON_NAME] hàng" at bounding box center [824, 601] width 228 height 19
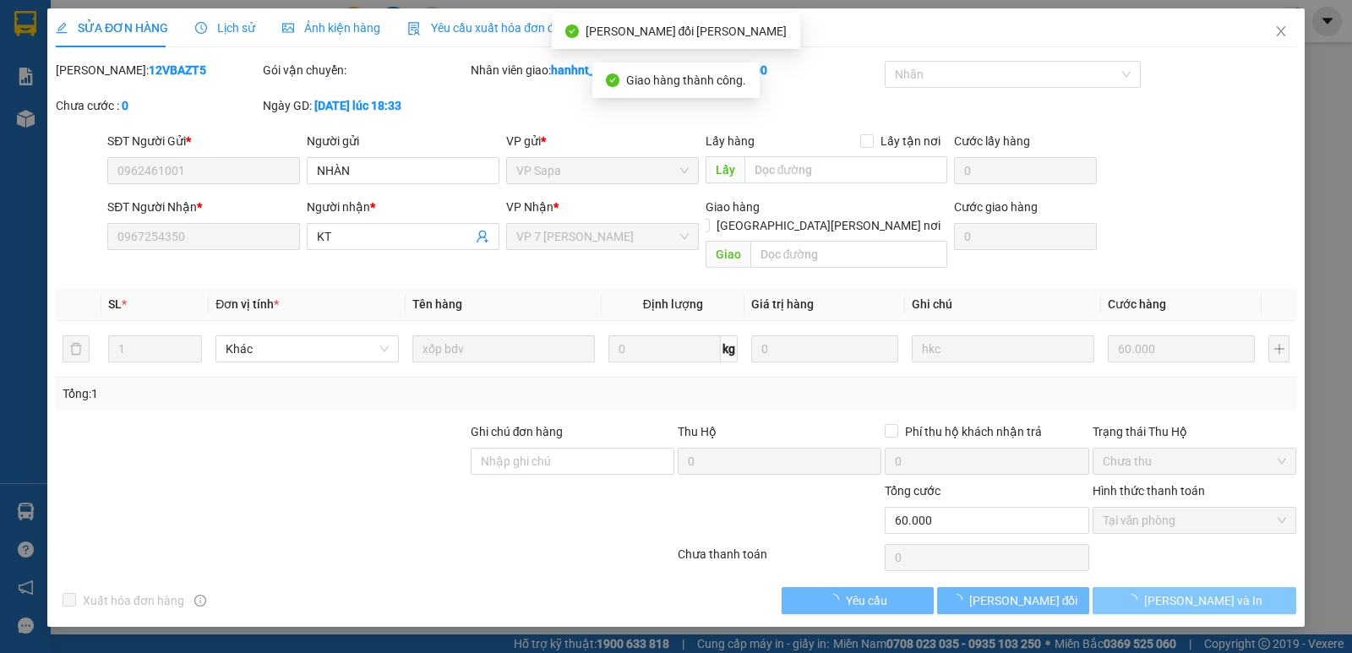
click at [1215, 592] on span "[PERSON_NAME] và In" at bounding box center [1203, 601] width 118 height 19
